Goal: Navigation & Orientation: Find specific page/section

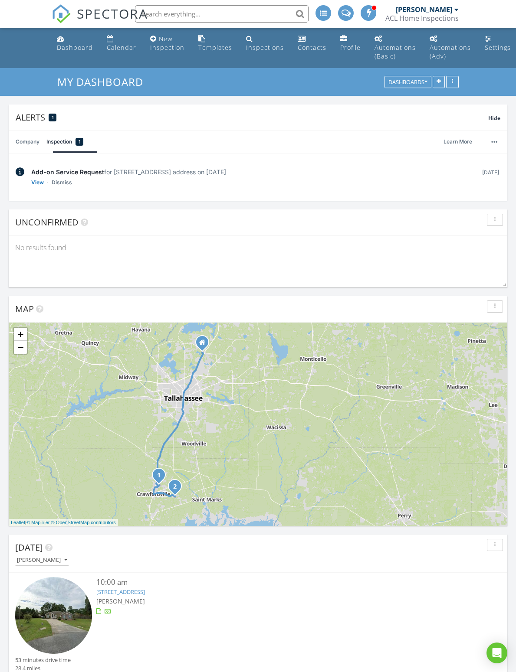
scroll to position [433581, 433269]
click at [65, 16] on img at bounding box center [61, 13] width 19 height 19
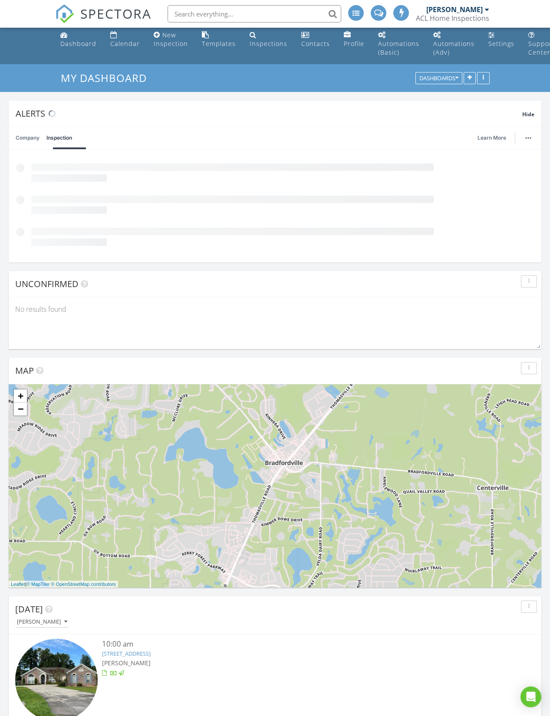
scroll to position [187, 532]
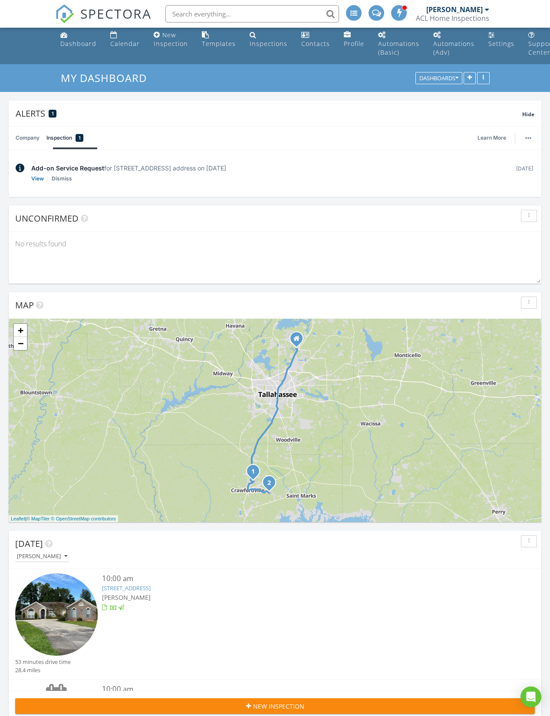
click at [68, 11] on img at bounding box center [64, 13] width 19 height 19
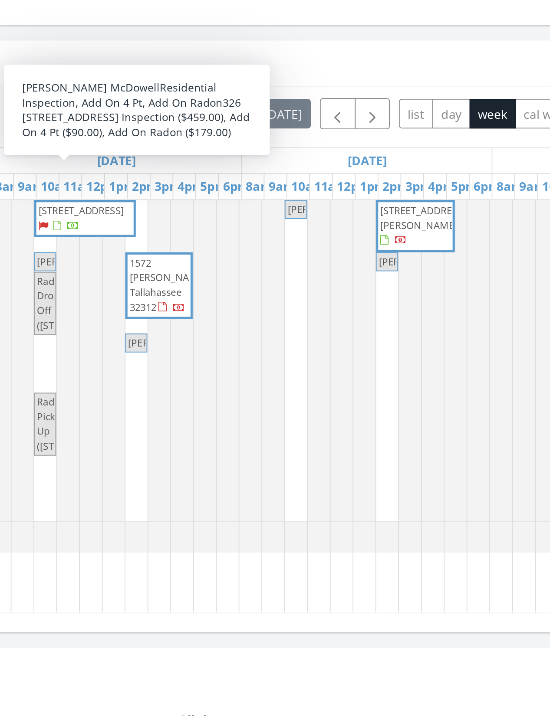
scroll to position [0, 319]
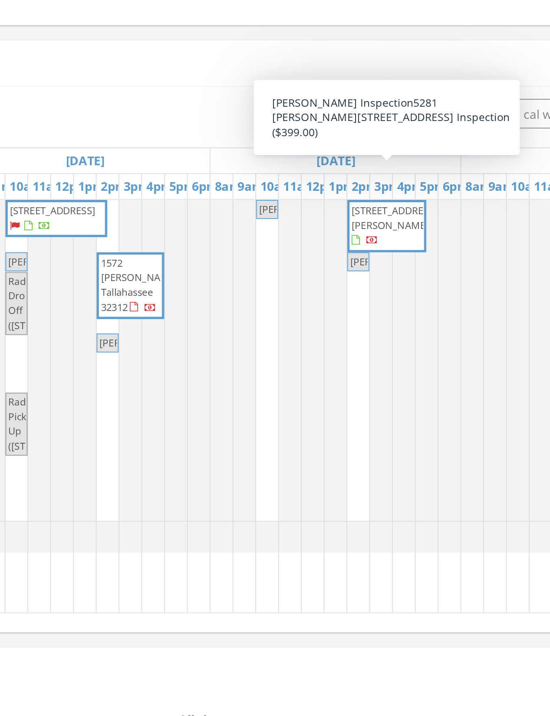
click at [367, 260] on div at bounding box center [536, 351] width 338 height 183
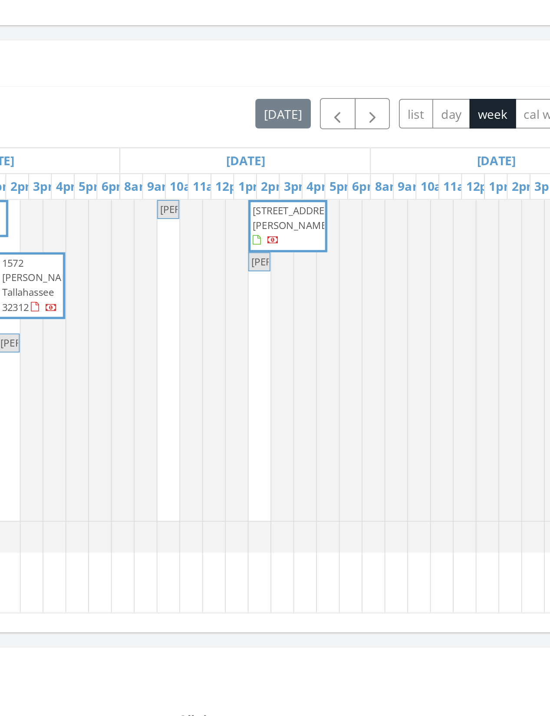
scroll to position [0, 0]
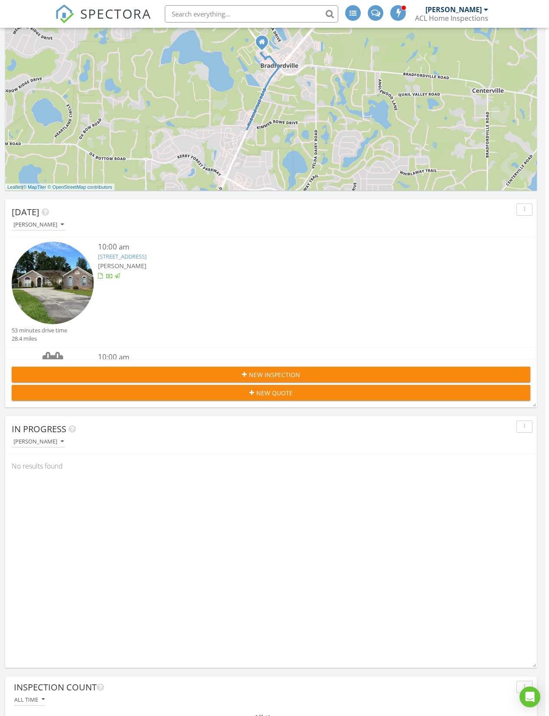
scroll to position [402, 3]
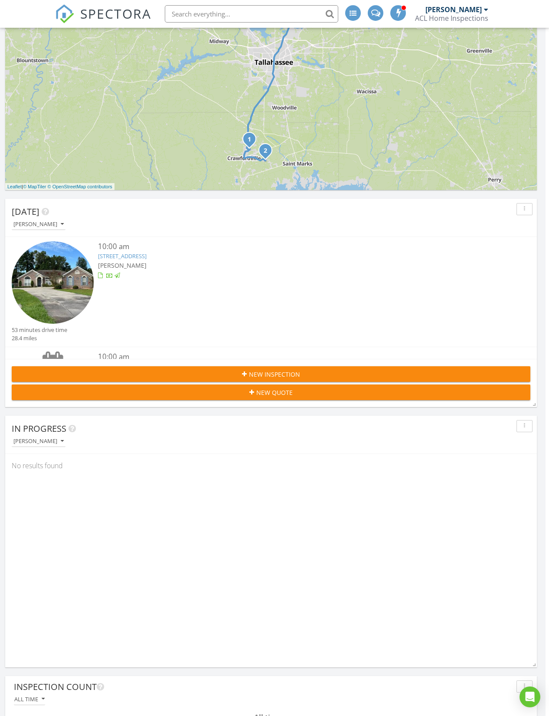
click at [64, 16] on img at bounding box center [64, 13] width 19 height 19
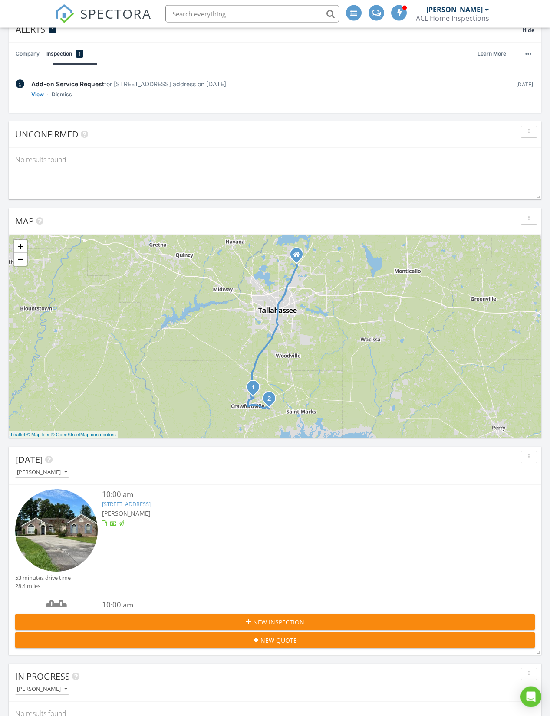
scroll to position [76, 0]
